Goal: Task Accomplishment & Management: Complete application form

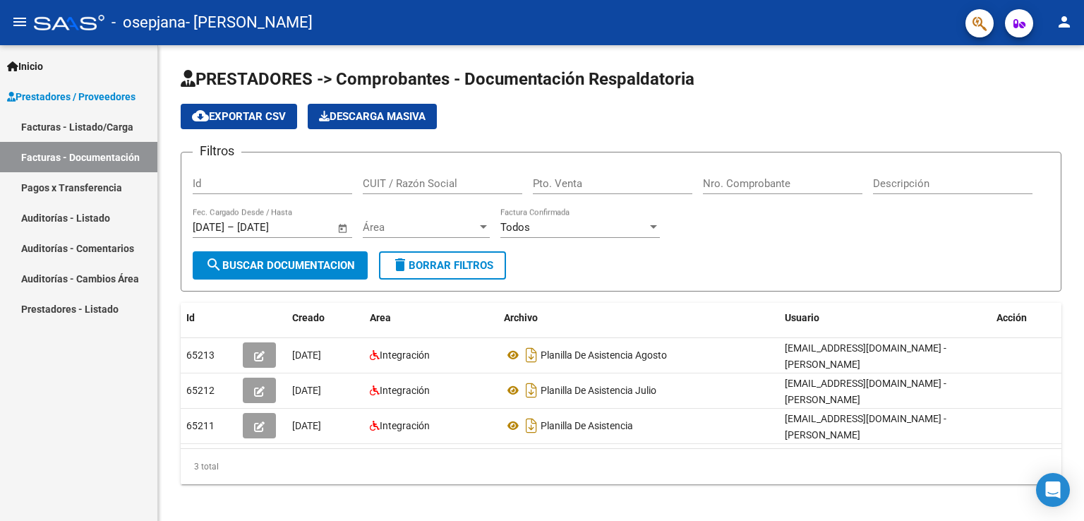
click at [68, 126] on link "Facturas - Listado/Carga" at bounding box center [78, 127] width 157 height 30
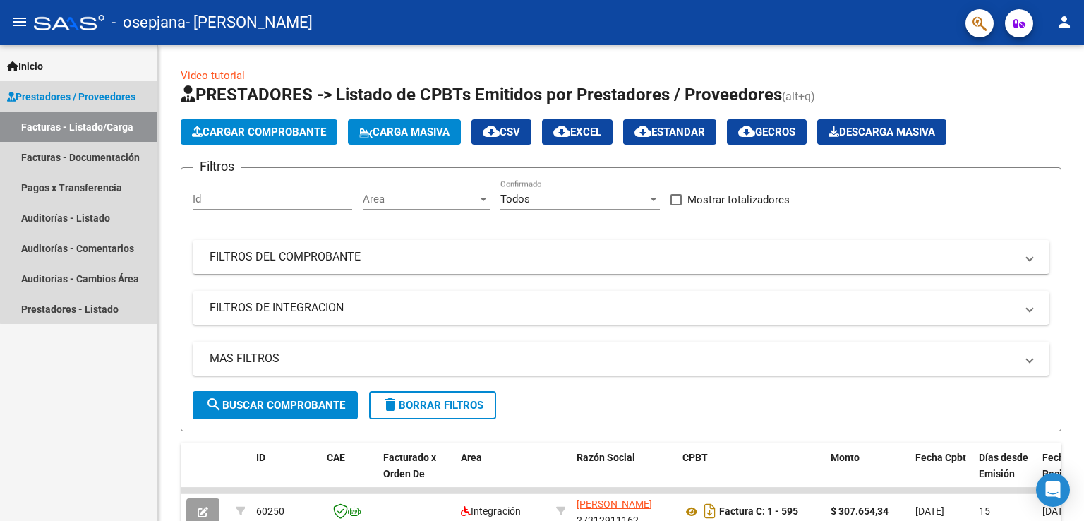
click at [135, 101] on span "Prestadores / Proveedores" at bounding box center [71, 97] width 129 height 16
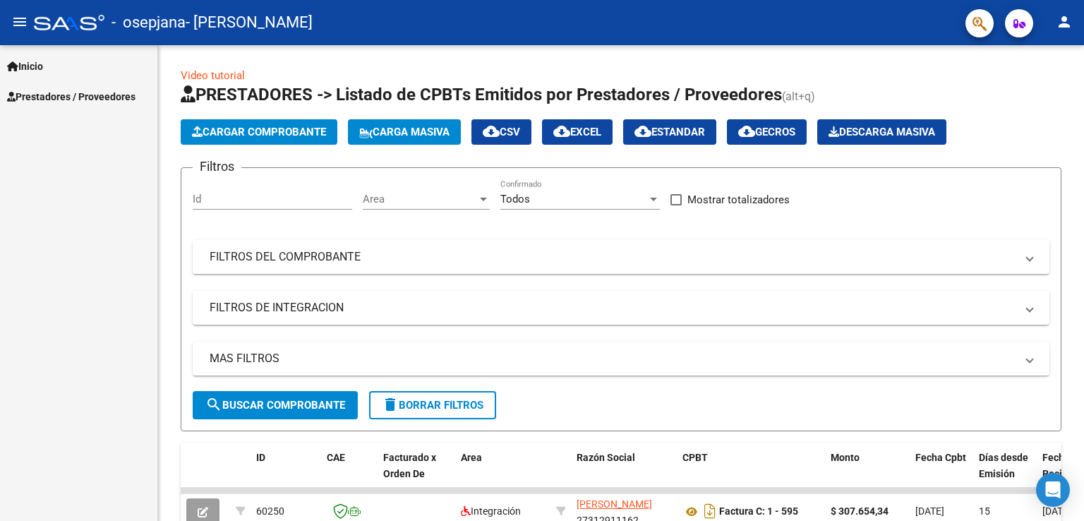
click at [135, 101] on span "Prestadores / Proveedores" at bounding box center [71, 97] width 129 height 16
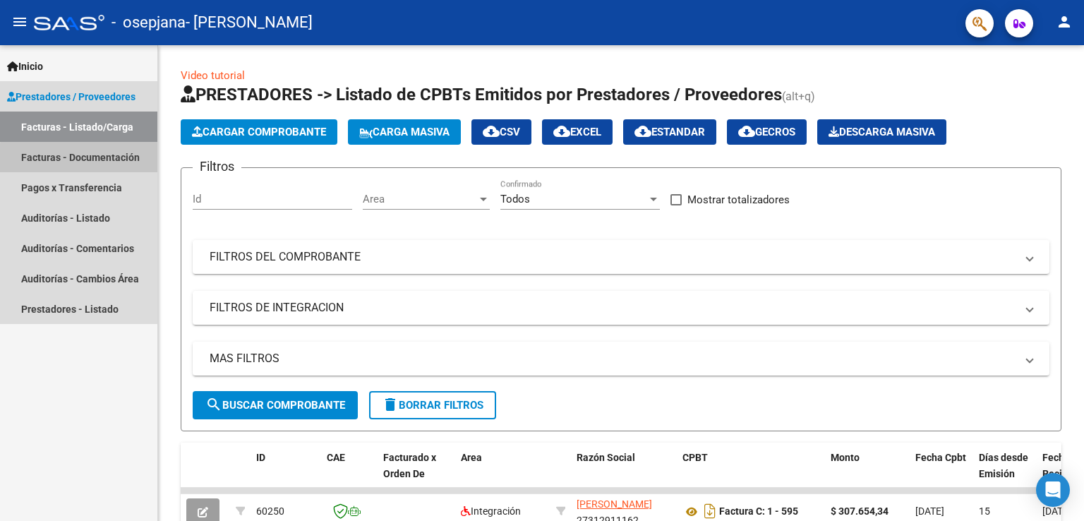
click at [121, 161] on link "Facturas - Documentación" at bounding box center [78, 157] width 157 height 30
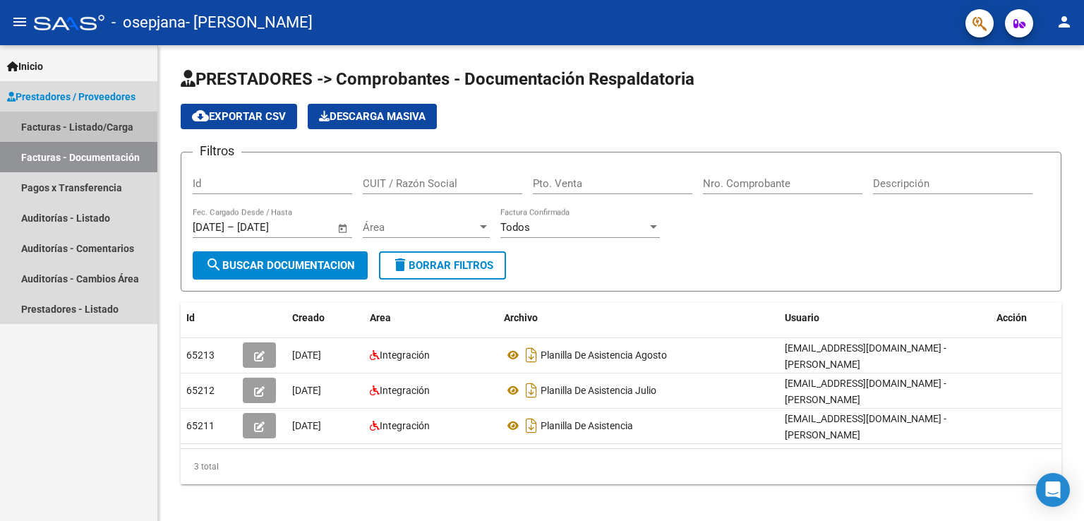
click at [112, 129] on link "Facturas - Listado/Carga" at bounding box center [78, 127] width 157 height 30
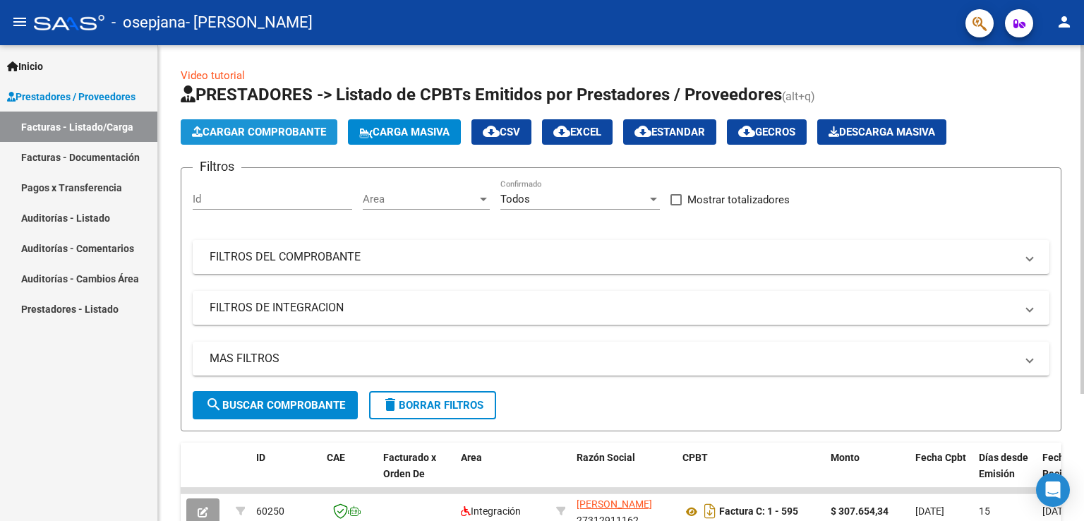
click at [226, 126] on span "Cargar Comprobante" at bounding box center [259, 132] width 134 height 13
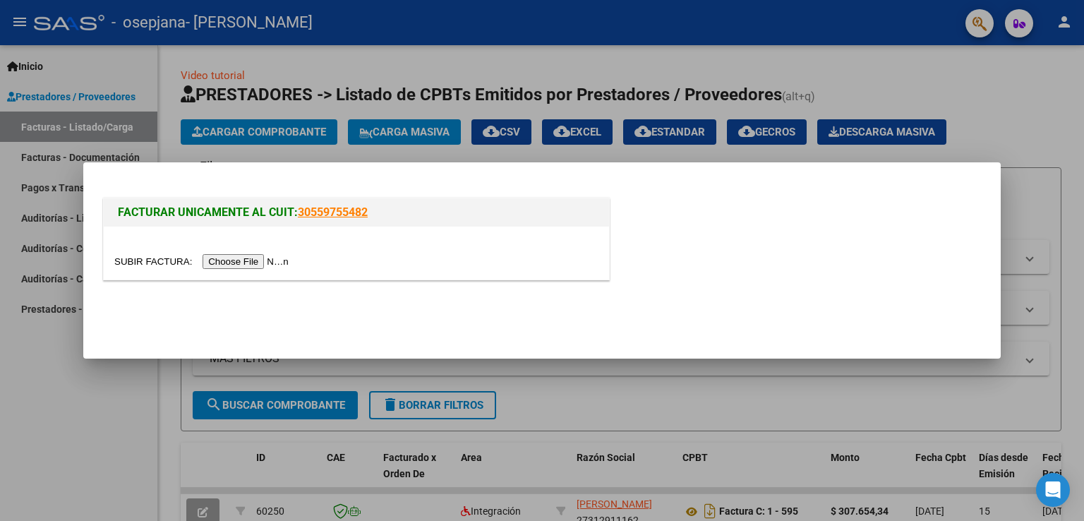
click at [259, 261] on input "file" at bounding box center [203, 261] width 179 height 15
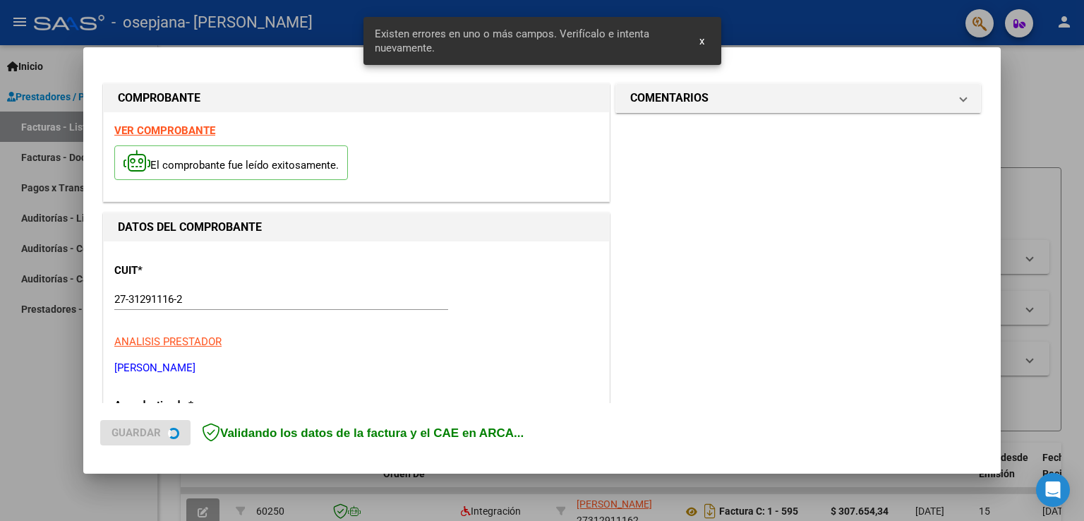
scroll to position [321, 0]
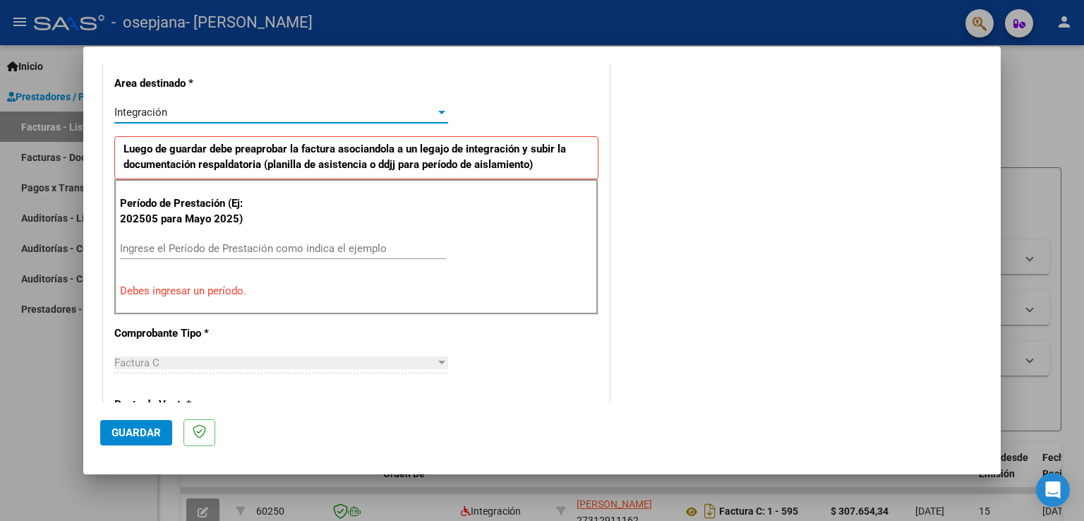
click at [438, 113] on div at bounding box center [441, 113] width 7 height 4
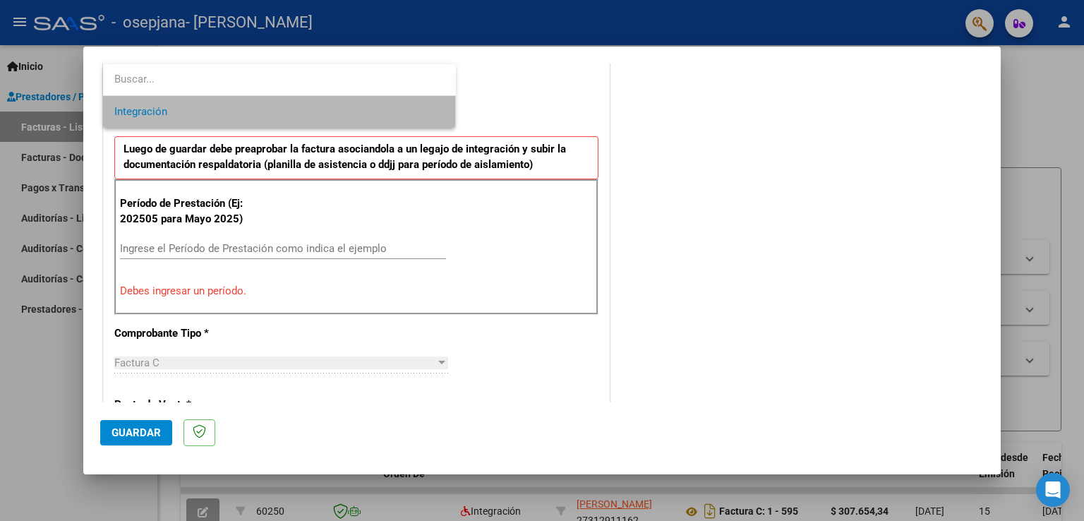
click at [436, 113] on span "Integración" at bounding box center [279, 112] width 330 height 32
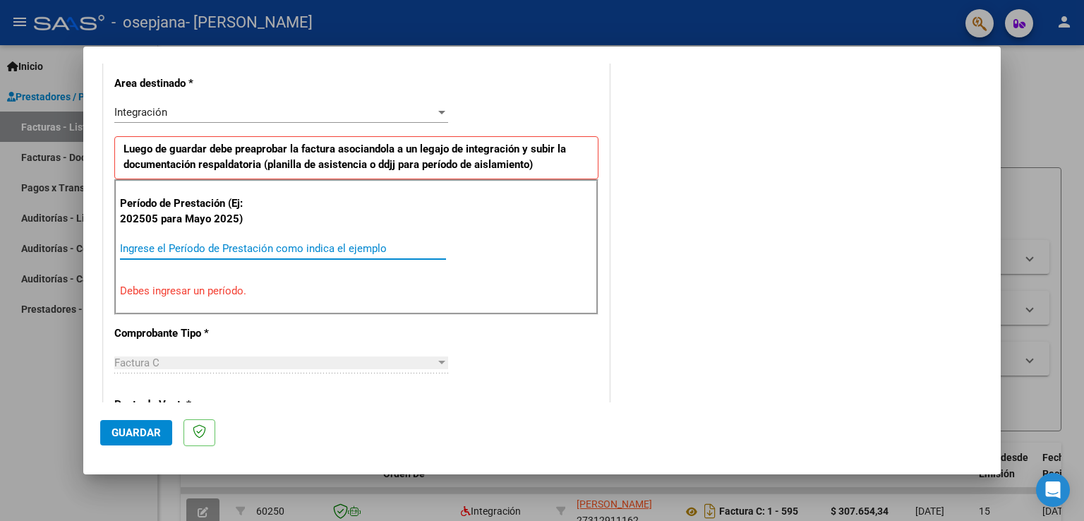
click at [305, 244] on input "Ingrese el Período de Prestación como indica el ejemplo" at bounding box center [283, 248] width 326 height 13
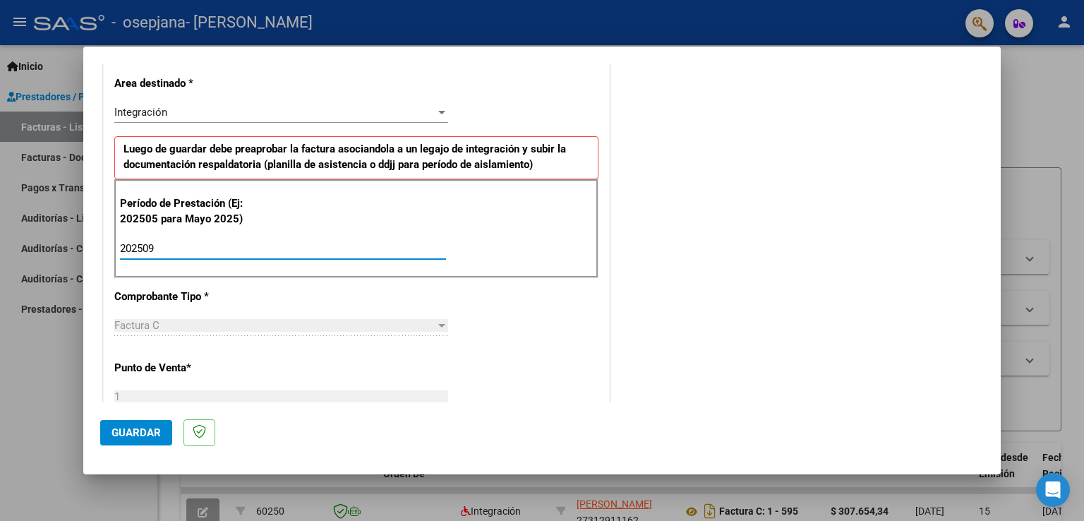
type input "202509"
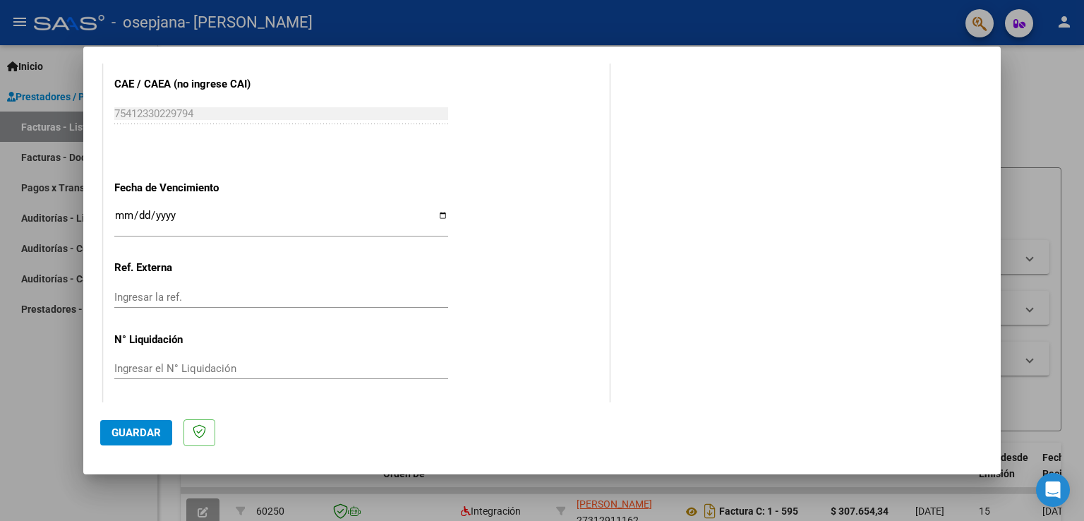
scroll to position [902, 0]
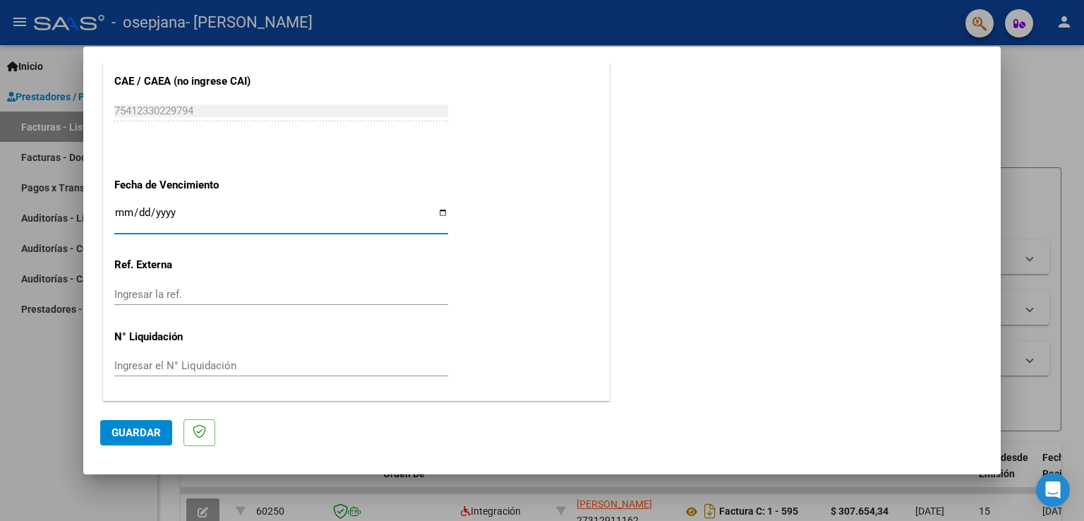
click at [438, 213] on input "Ingresar la fecha" at bounding box center [281, 218] width 334 height 23
type input "[DATE]"
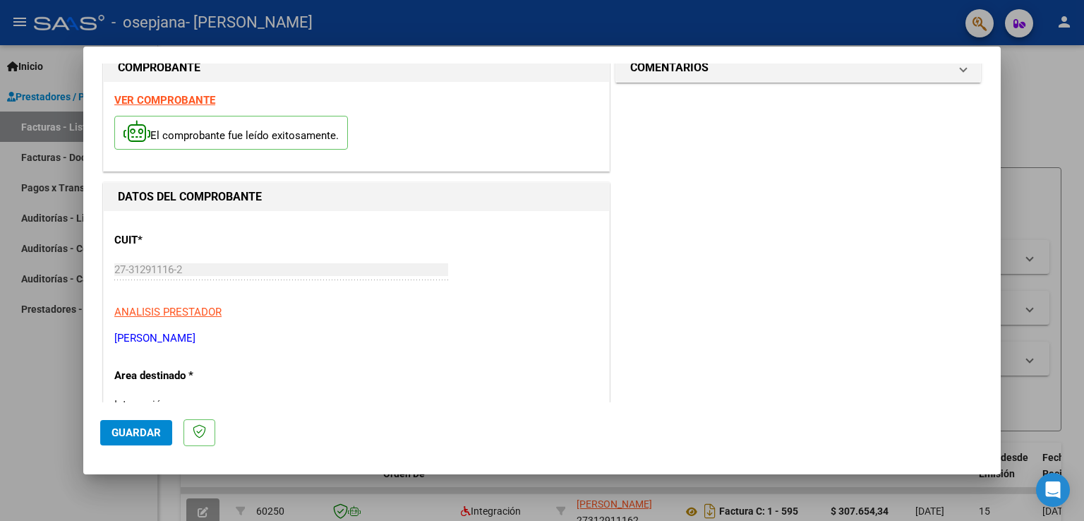
scroll to position [0, 0]
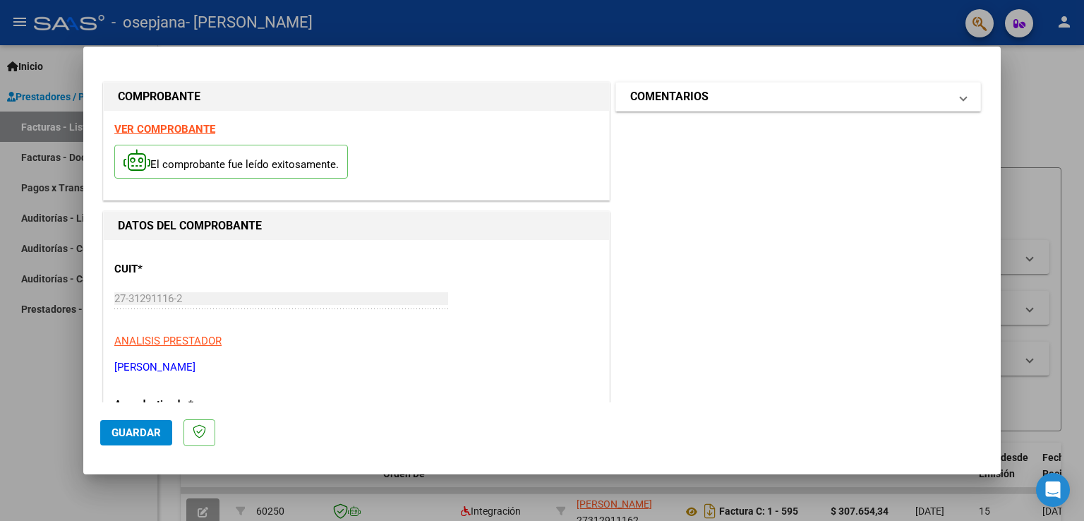
click at [948, 102] on span "COMENTARIOS" at bounding box center [796, 96] width 330 height 17
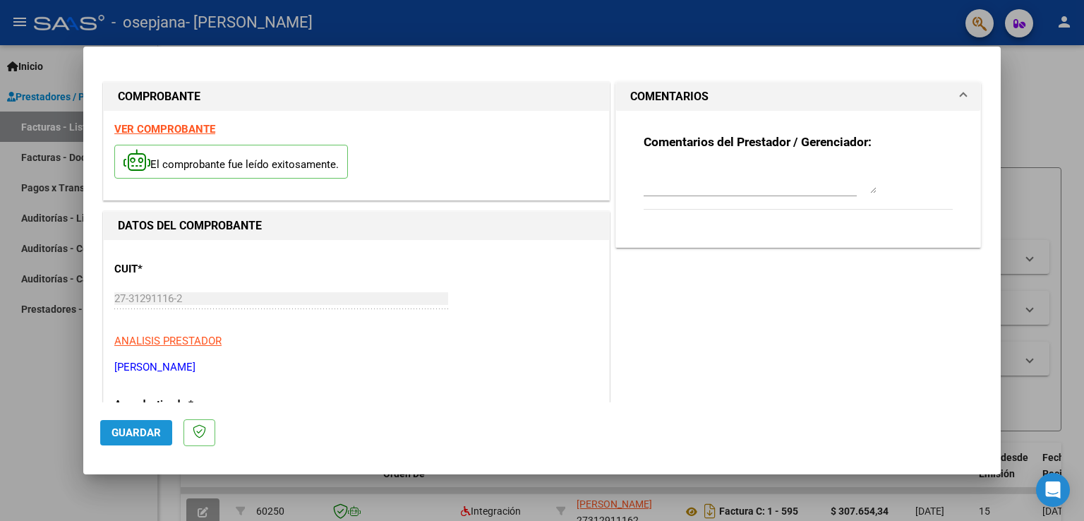
click at [133, 424] on button "Guardar" at bounding box center [136, 432] width 72 height 25
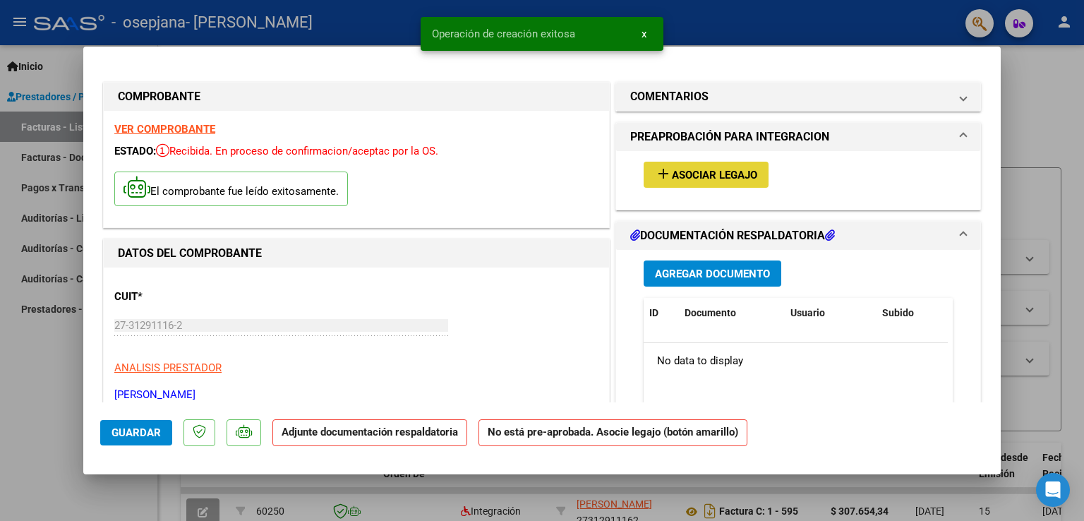
click at [703, 172] on span "Asociar Legajo" at bounding box center [714, 175] width 85 height 13
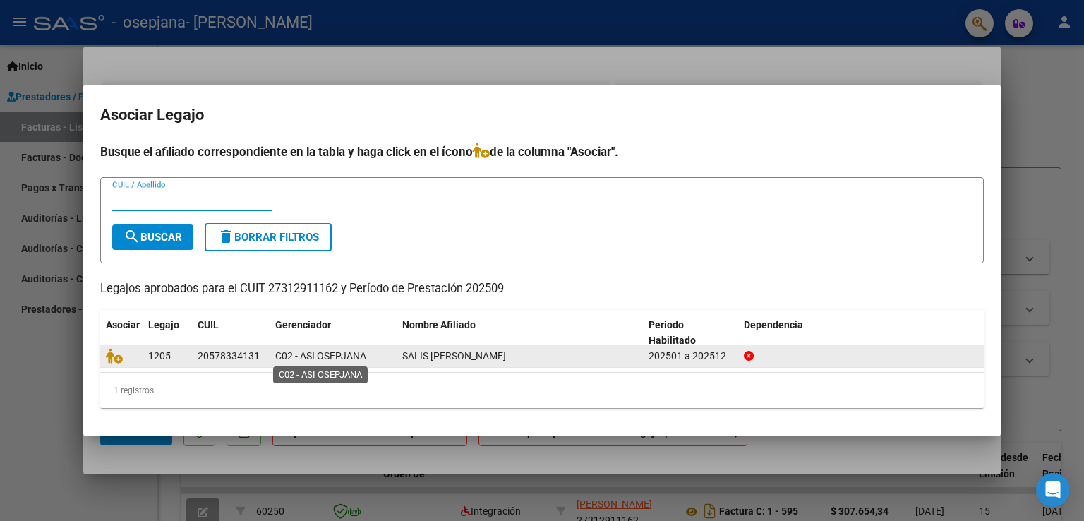
click at [281, 356] on span "C02 - ASI OSEPJANA" at bounding box center [320, 355] width 91 height 11
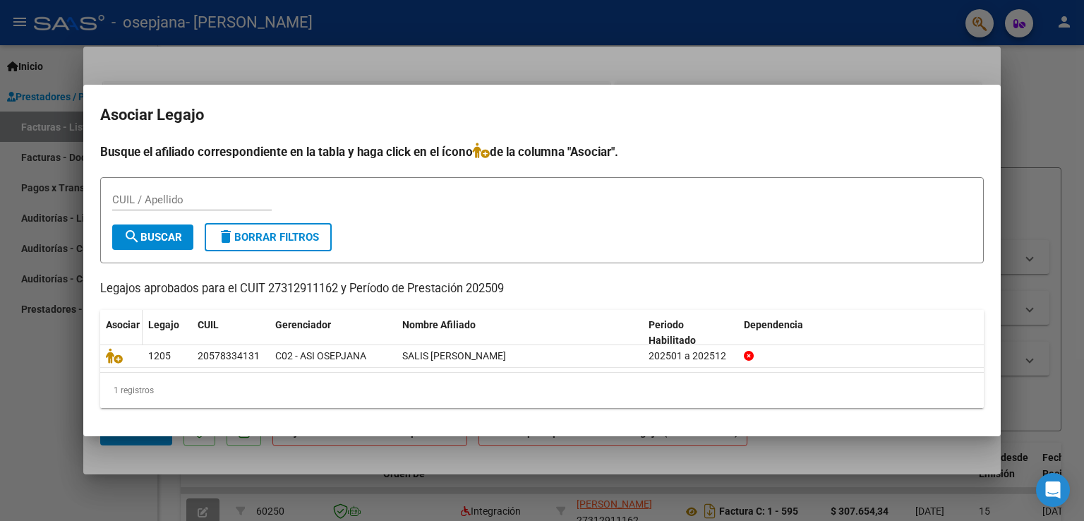
click at [112, 333] on datatable-header-cell "Asociar" at bounding box center [121, 333] width 42 height 47
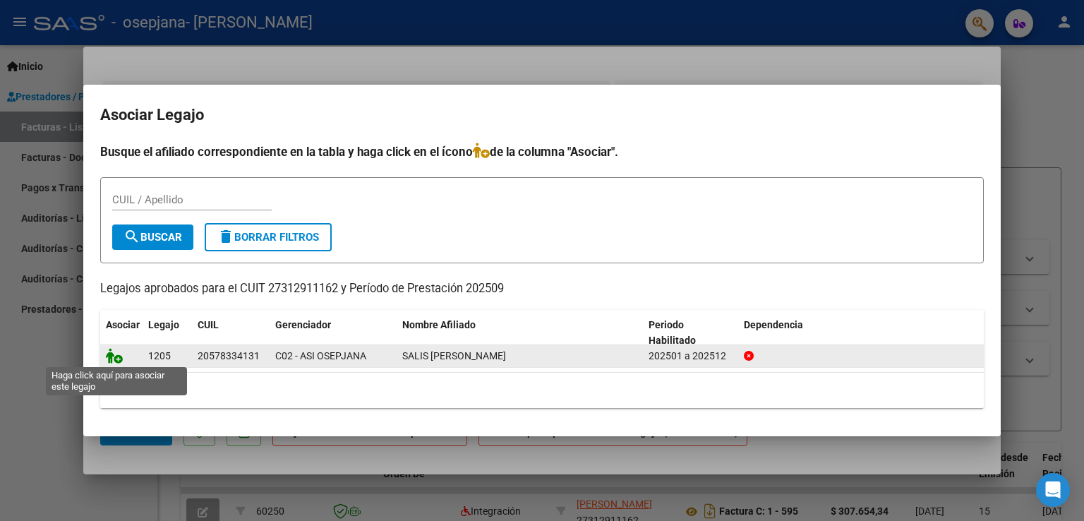
click at [113, 355] on icon at bounding box center [114, 356] width 17 height 16
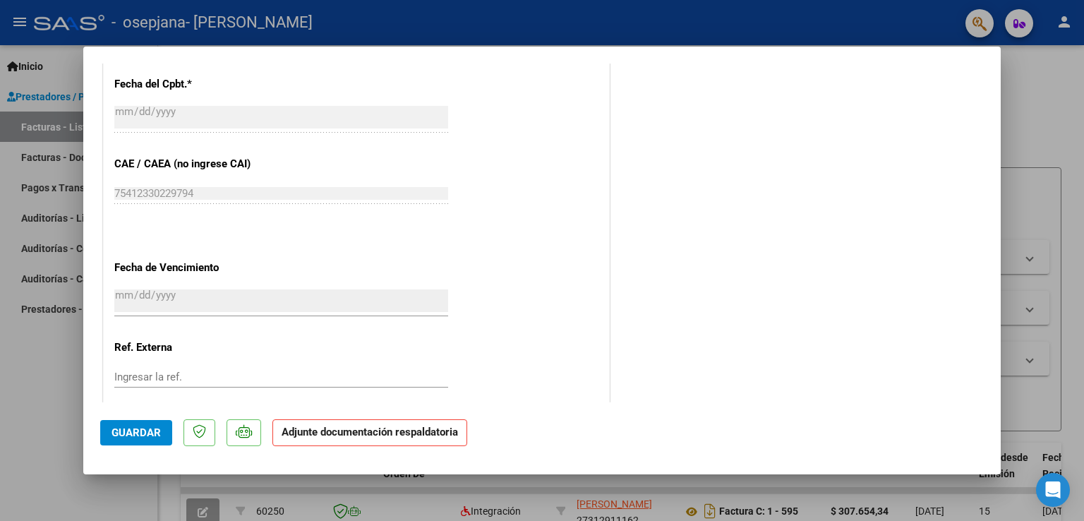
scroll to position [924, 0]
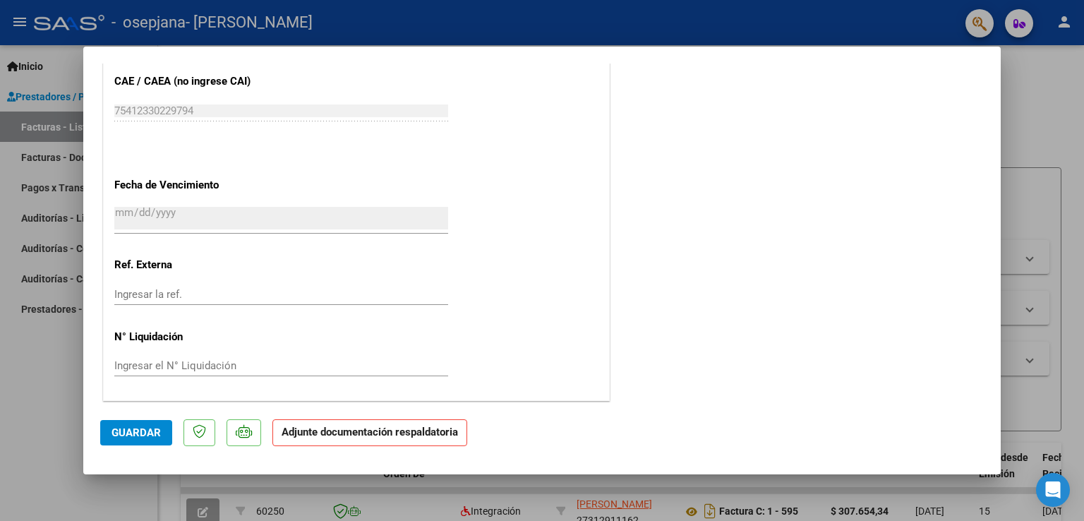
click at [407, 434] on strong "Adjunte documentación respaldatoria" at bounding box center [370, 432] width 177 height 13
click at [371, 438] on p "Adjunte documentación respaldatoria" at bounding box center [370, 433] width 195 height 28
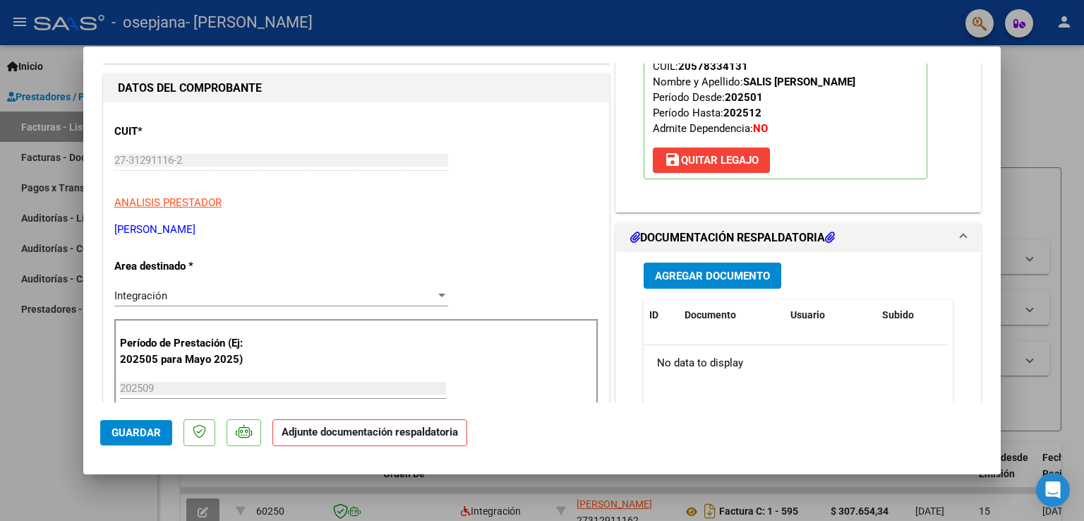
scroll to position [147, 0]
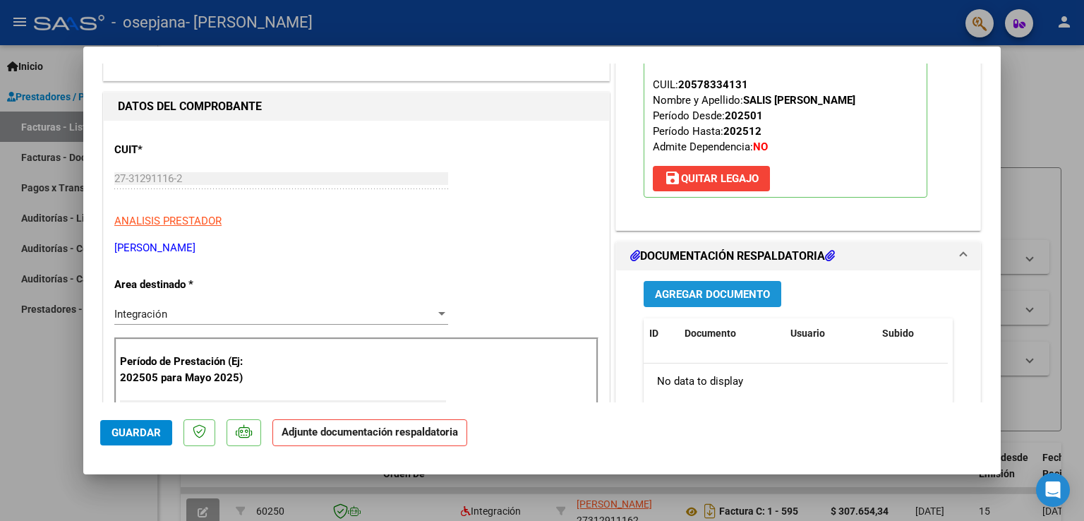
click at [700, 294] on span "Agregar Documento" at bounding box center [712, 294] width 115 height 13
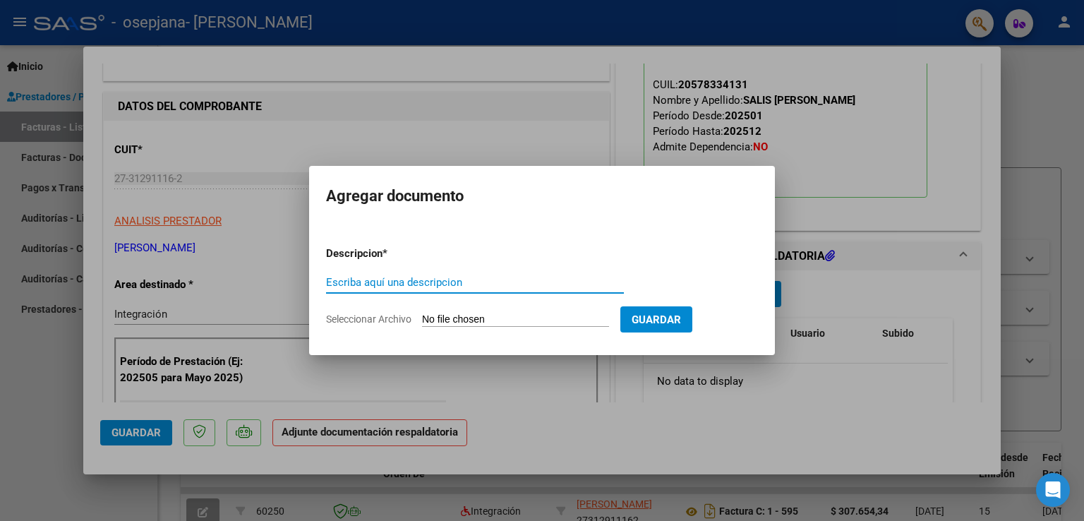
click at [462, 283] on input "Escriba aquí una descripcion" at bounding box center [475, 282] width 298 height 13
type input "planilla de asistencia"
click at [522, 314] on input "Seleccionar Archivo" at bounding box center [515, 319] width 187 height 13
type input "C:\fakepath\Planilla de asistencia septiembre salis.pdf"
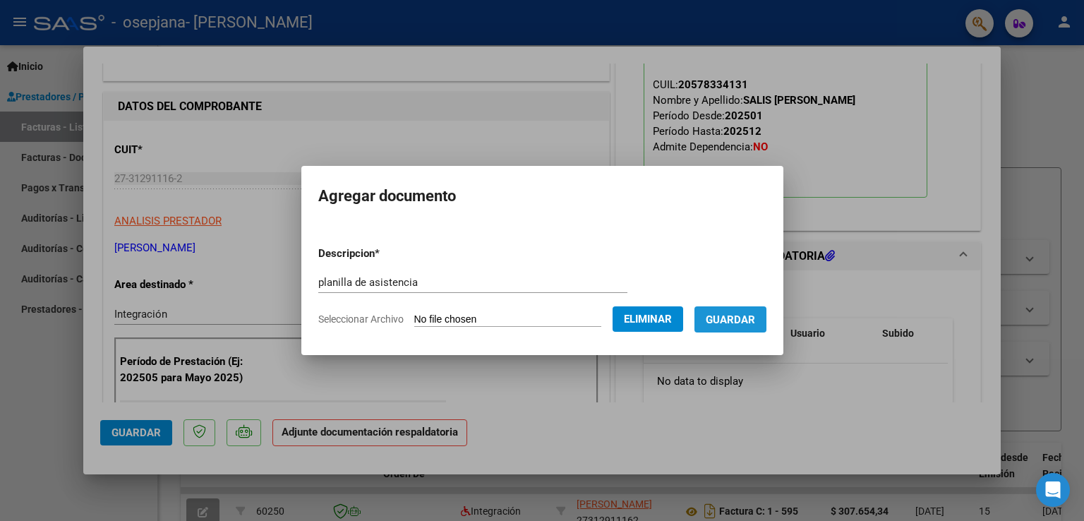
click at [749, 316] on span "Guardar" at bounding box center [730, 319] width 49 height 13
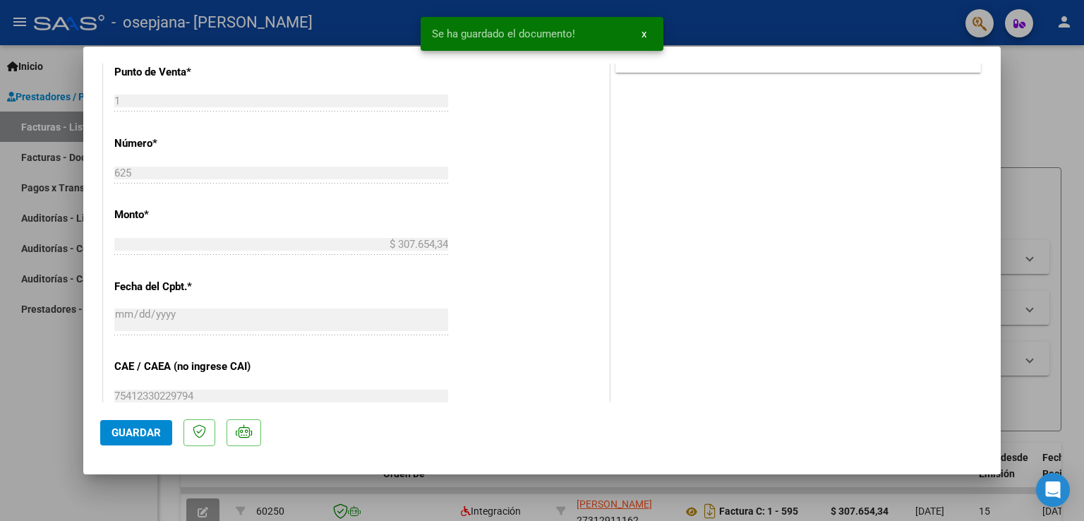
scroll to position [751, 0]
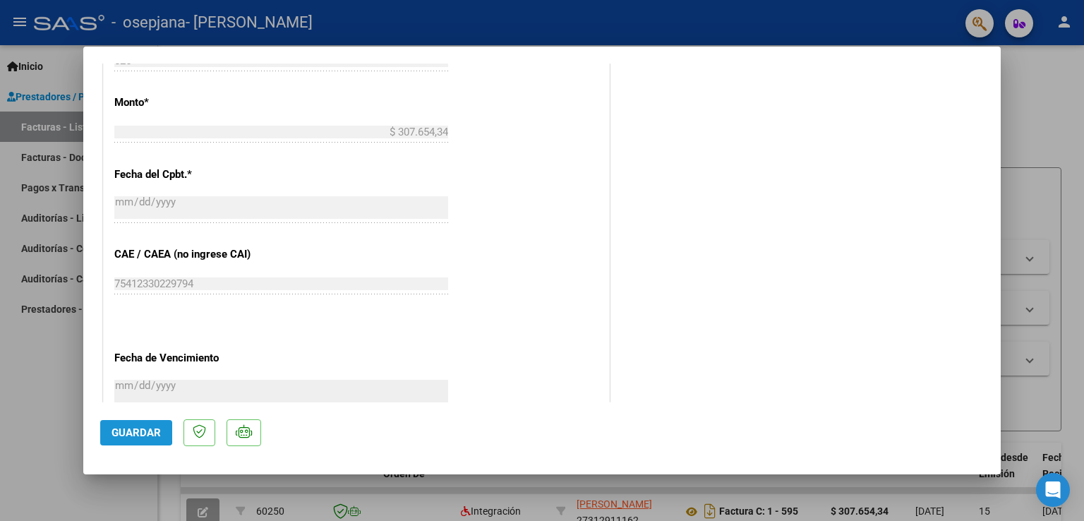
click at [119, 431] on span "Guardar" at bounding box center [136, 432] width 49 height 13
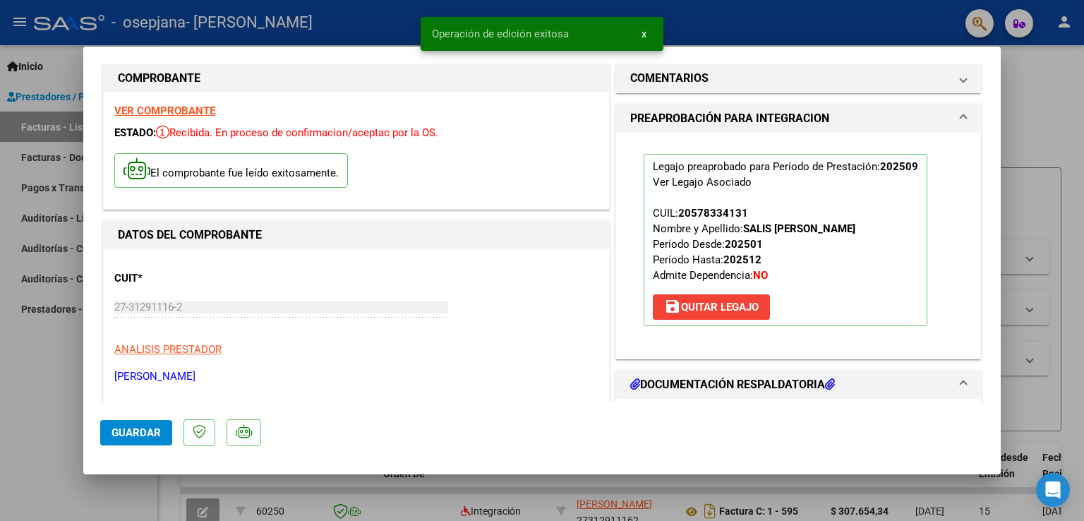
scroll to position [0, 0]
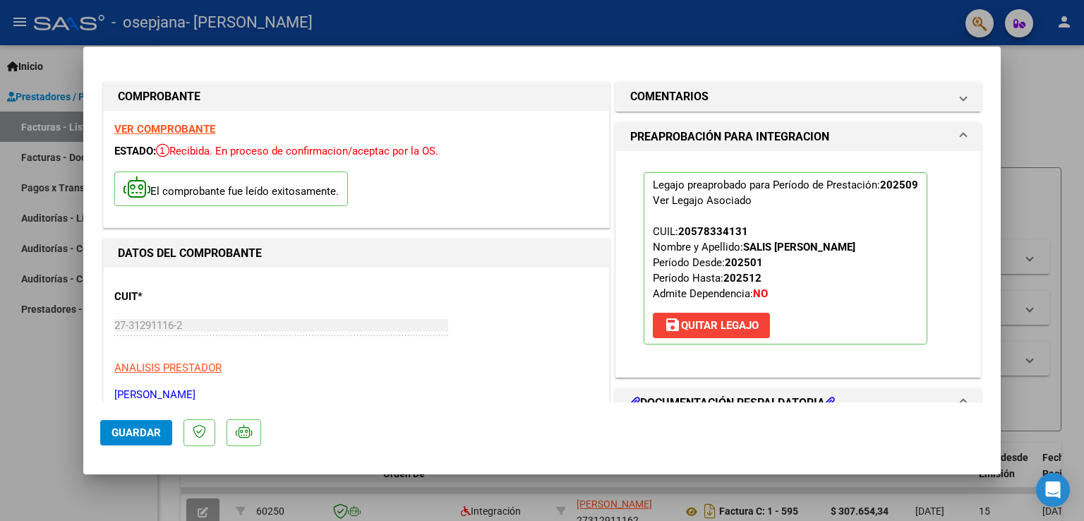
click at [35, 407] on div at bounding box center [542, 260] width 1084 height 521
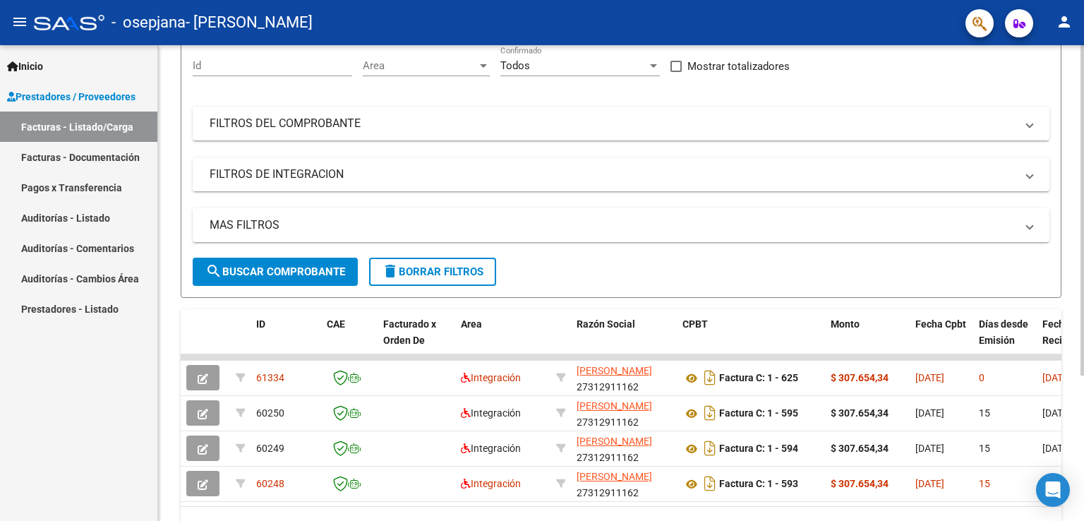
scroll to position [209, 0]
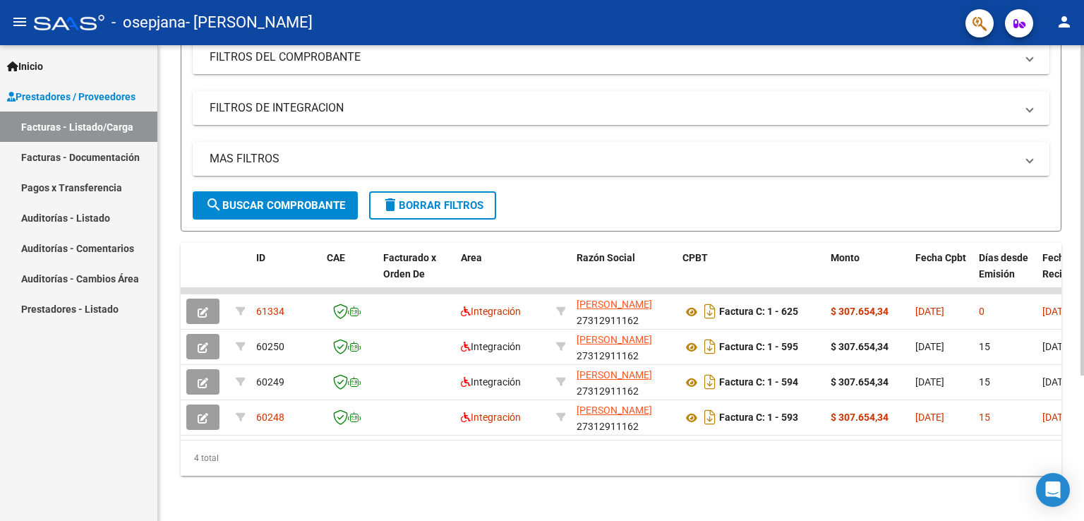
click at [1065, 368] on div "Video tutorial PRESTADORES -> Listado de CPBTs Emitidos por Prestadores / Prove…" at bounding box center [623, 183] width 930 height 676
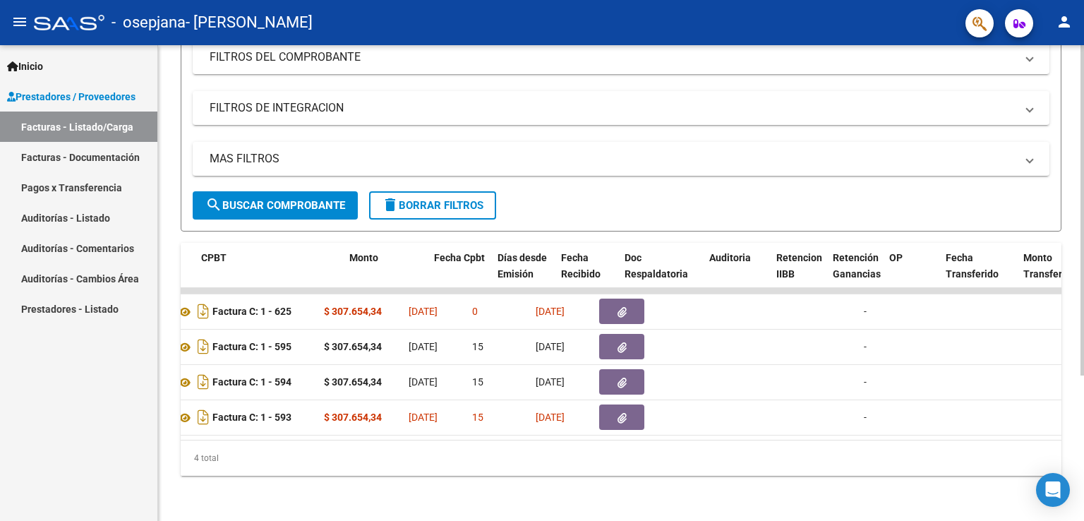
scroll to position [0, 479]
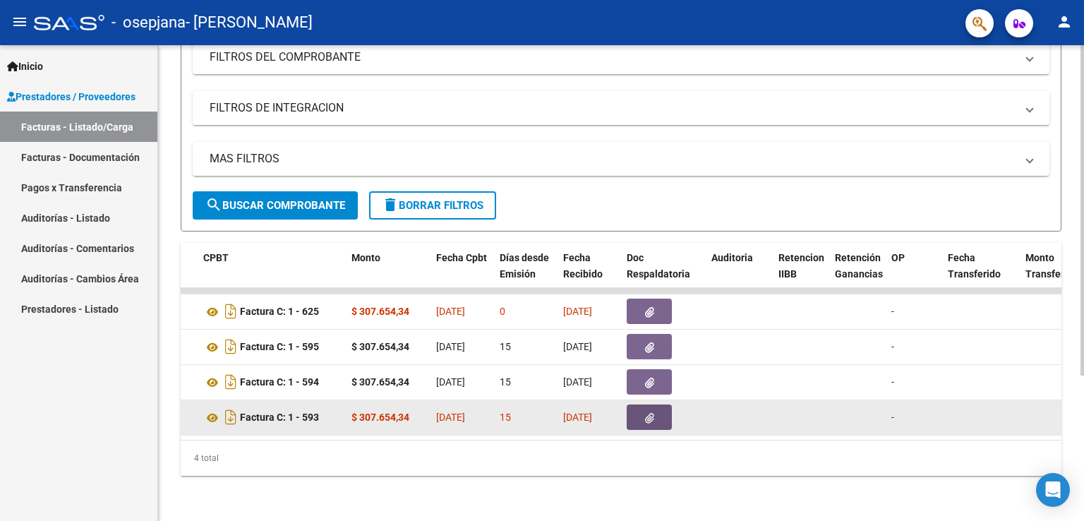
click at [655, 407] on button "button" at bounding box center [649, 417] width 45 height 25
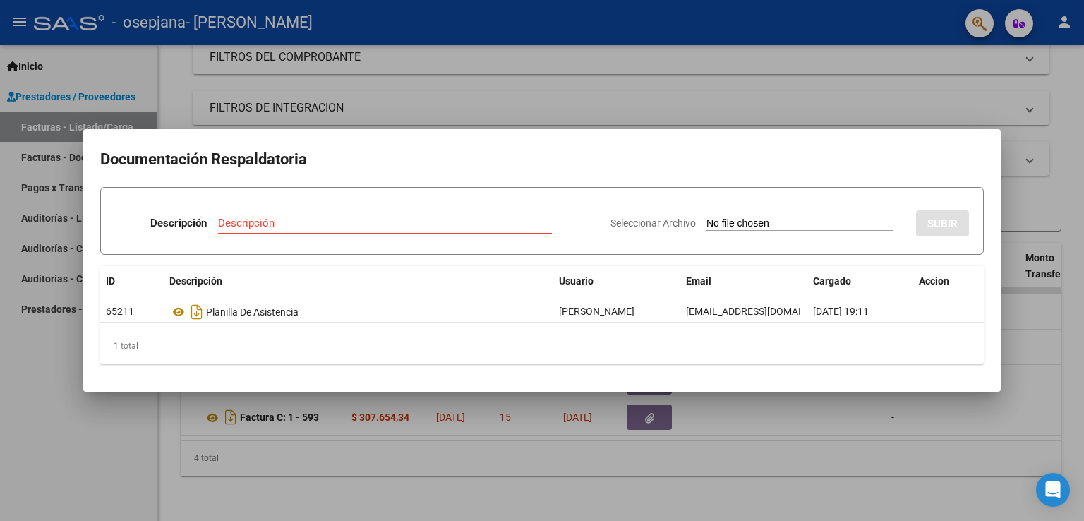
click at [1078, 68] on div at bounding box center [542, 260] width 1084 height 521
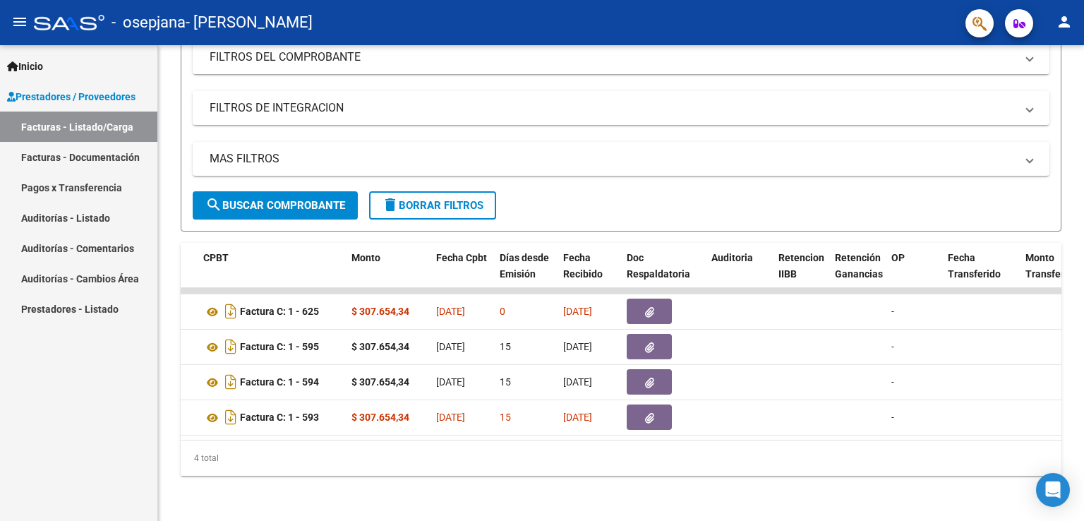
click at [60, 184] on link "Pagos x Transferencia" at bounding box center [78, 187] width 157 height 30
